Goal: Task Accomplishment & Management: Use online tool/utility

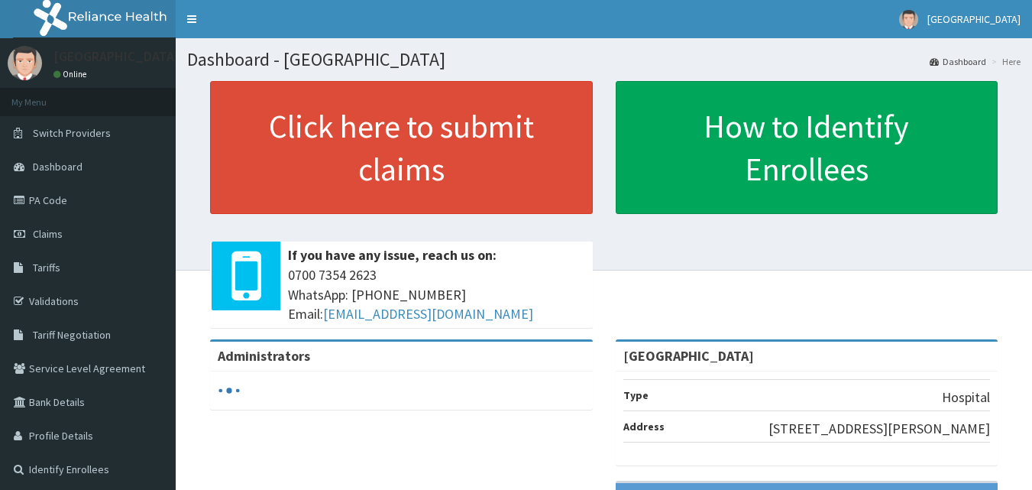
drag, startPoint x: 0, startPoint y: 0, endPoint x: 610, endPoint y: 297, distance: 678.2
click at [610, 297] on div "Click here to submit claims If you have any issue, reach us on: 0700 7354 2623 …" at bounding box center [604, 210] width 834 height 258
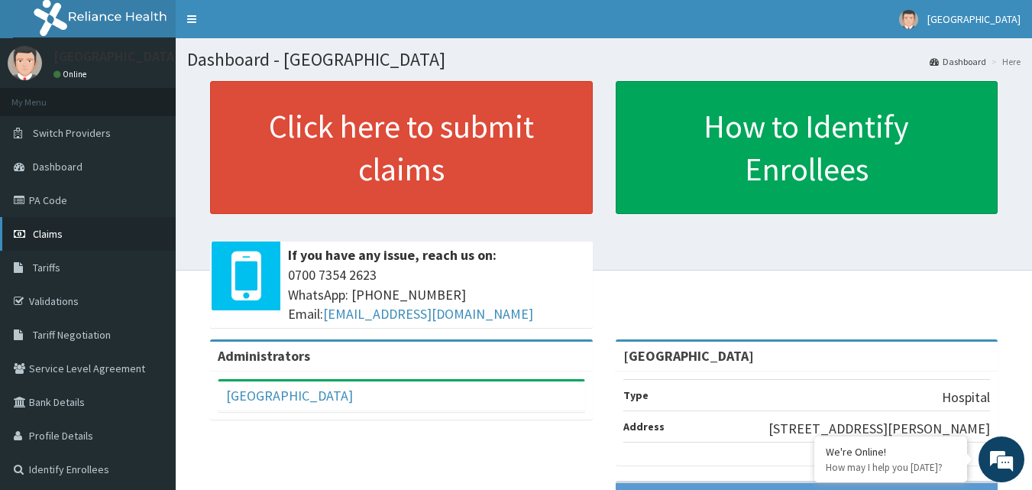
click at [50, 235] on span "Claims" at bounding box center [48, 234] width 30 height 14
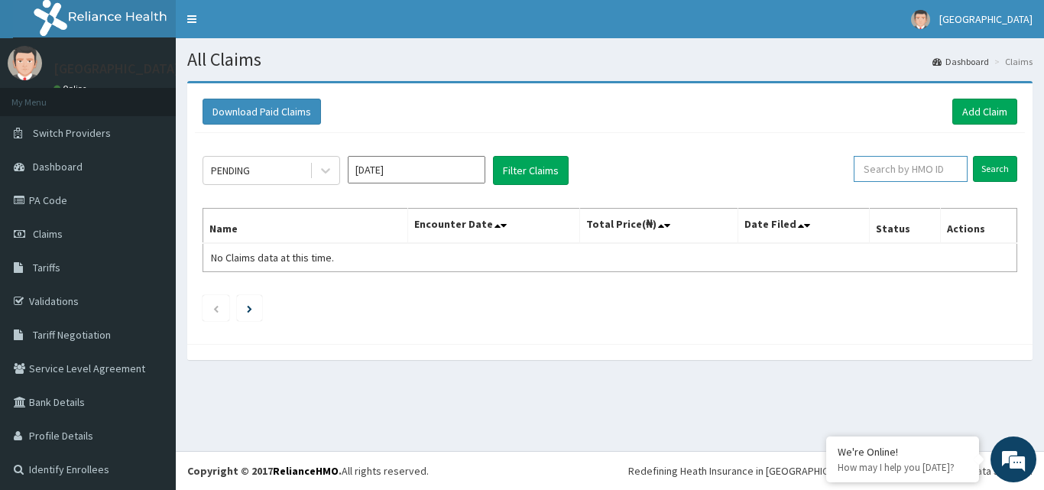
click at [875, 170] on input "text" at bounding box center [910, 169] width 114 height 26
click at [130, 208] on link "PA Code" at bounding box center [88, 200] width 176 height 34
